Goal: Book appointment/travel/reservation

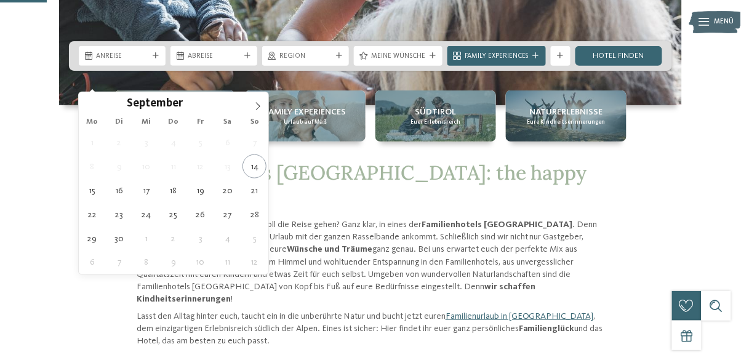
click at [262, 104] on span at bounding box center [257, 102] width 21 height 21
click at [260, 108] on icon at bounding box center [258, 106] width 9 height 9
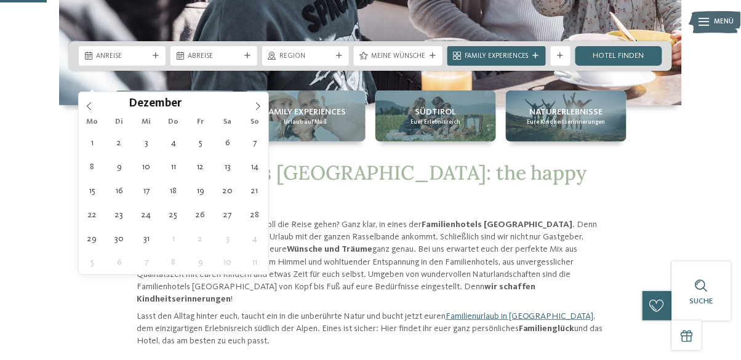
type div "[DATE]"
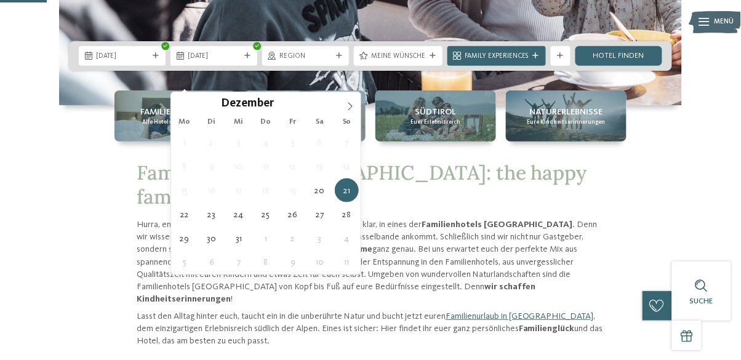
type div "[DATE]"
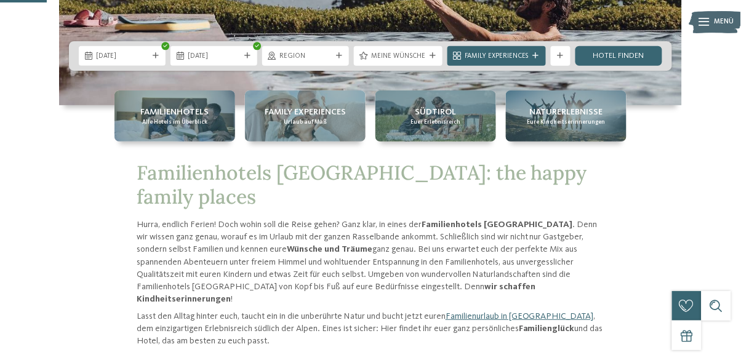
click at [518, 62] on span "Family Experiences" at bounding box center [497, 57] width 64 height 10
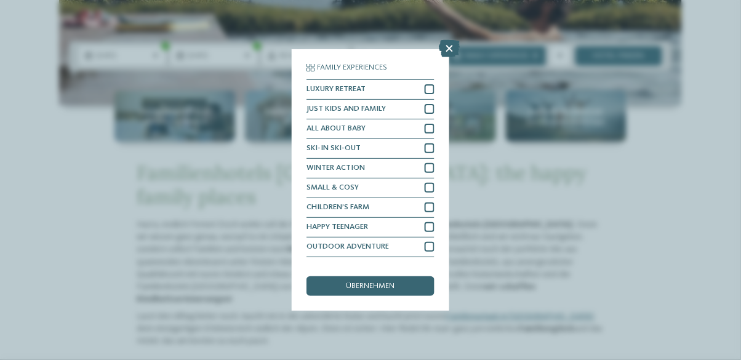
click at [451, 49] on icon at bounding box center [449, 48] width 21 height 17
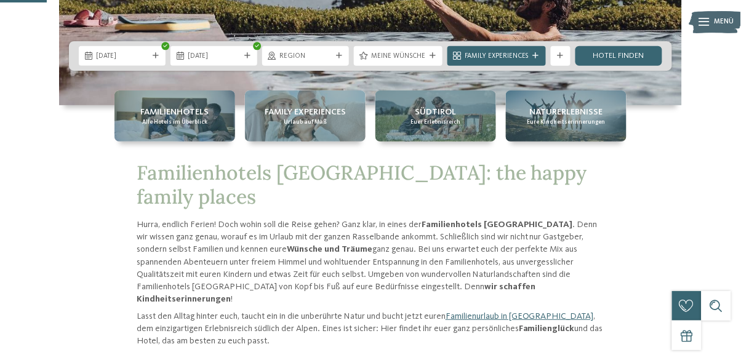
click at [334, 61] on div "Region" at bounding box center [305, 55] width 57 height 10
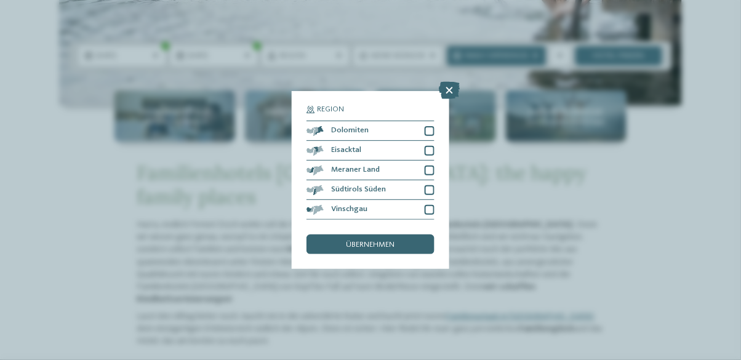
click at [432, 134] on div at bounding box center [430, 131] width 10 height 10
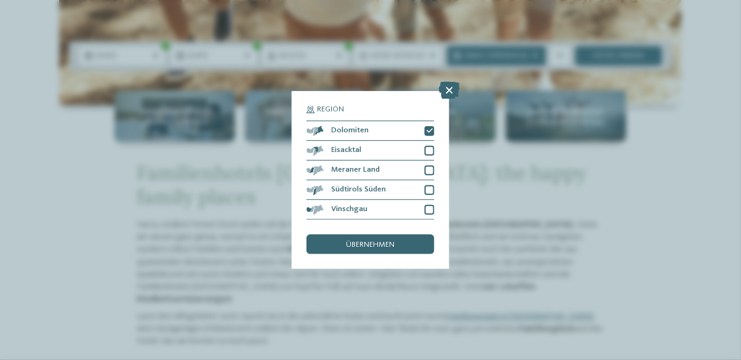
click at [396, 249] on div "übernehmen" at bounding box center [371, 245] width 128 height 20
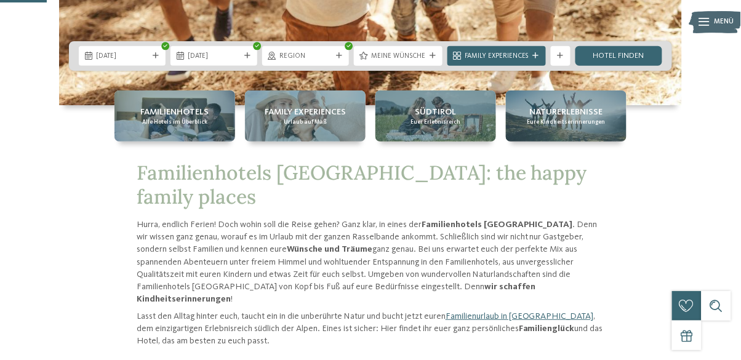
click at [638, 66] on link "Hotel finden" at bounding box center [619, 56] width 87 height 20
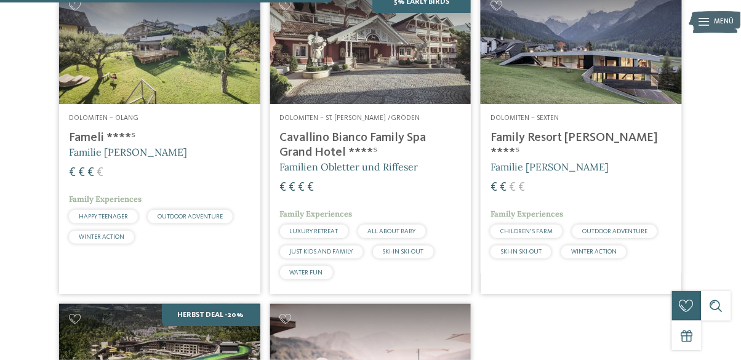
scroll to position [661, 0]
click at [567, 160] on h4 "Family Resort [PERSON_NAME] ****ˢ" at bounding box center [582, 146] width 182 height 30
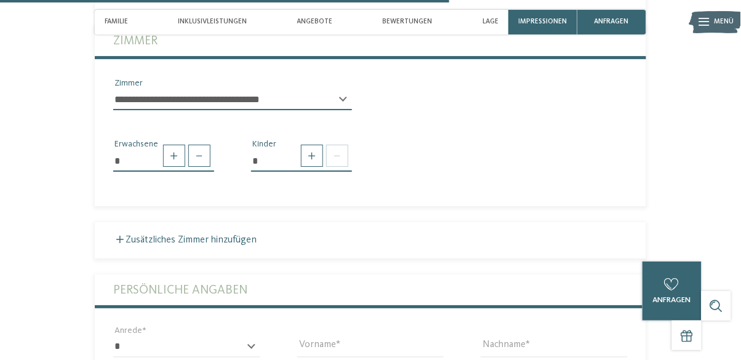
scroll to position [1918, 0]
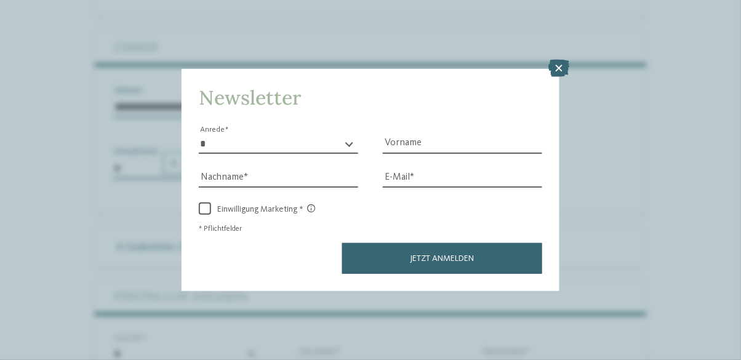
click at [563, 66] on icon at bounding box center [559, 68] width 21 height 17
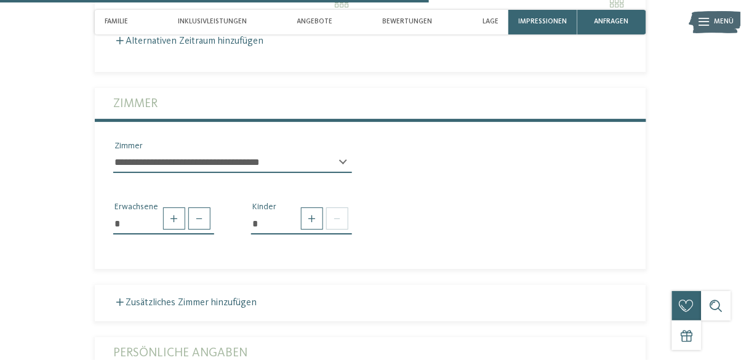
scroll to position [1871, 0]
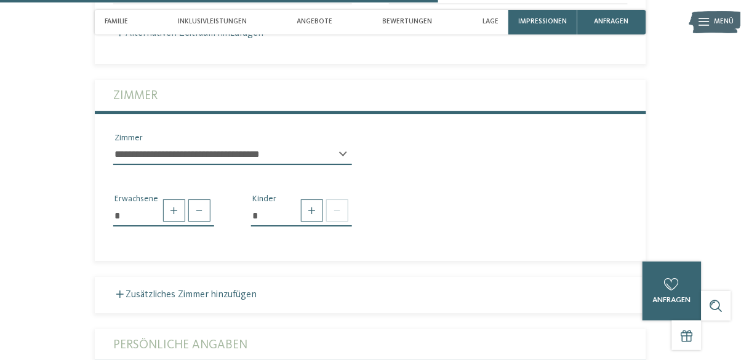
click at [328, 144] on select "**********" at bounding box center [232, 154] width 239 height 21
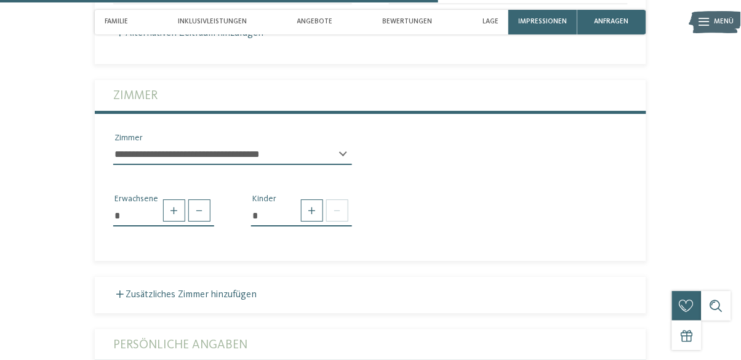
click at [348, 144] on select "**********" at bounding box center [232, 154] width 239 height 21
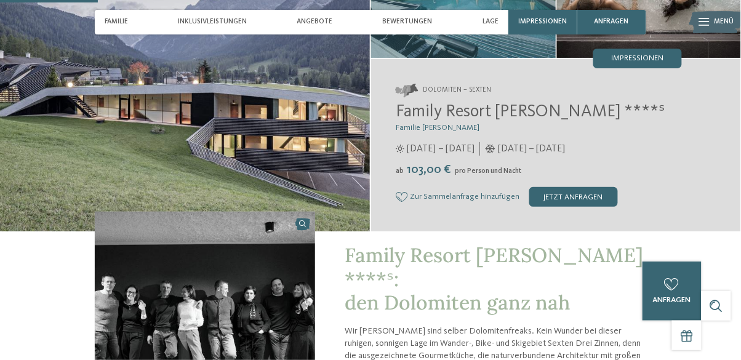
scroll to position [0, 0]
